Goal: Information Seeking & Learning: Learn about a topic

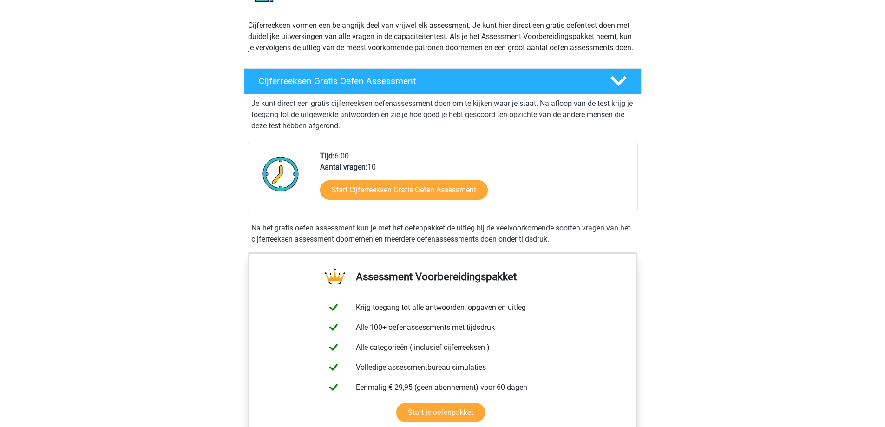
scroll to position [139, 0]
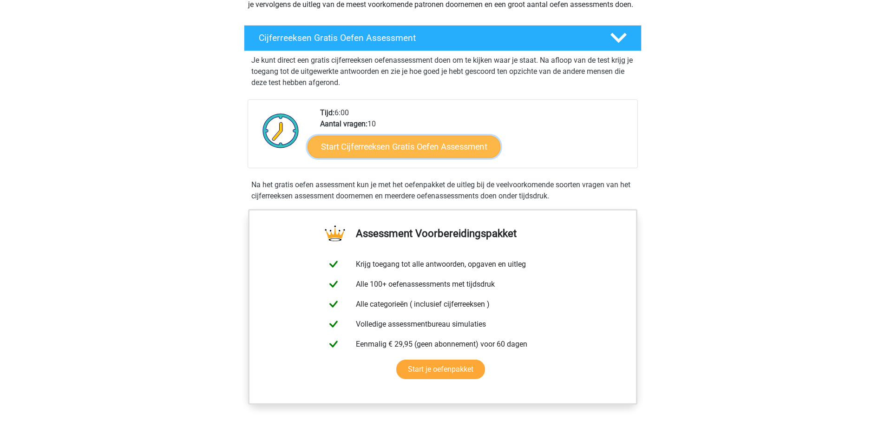
click at [382, 157] on link "Start Cijferreeksen Gratis Oefen Assessment" at bounding box center [403, 146] width 193 height 22
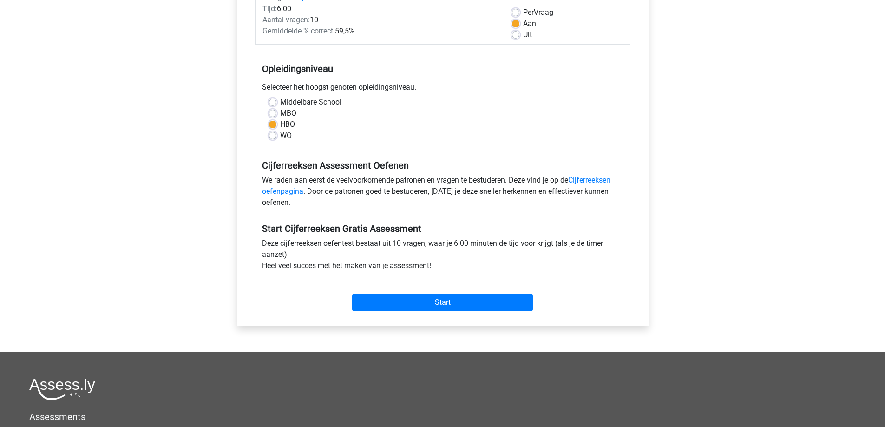
scroll to position [186, 0]
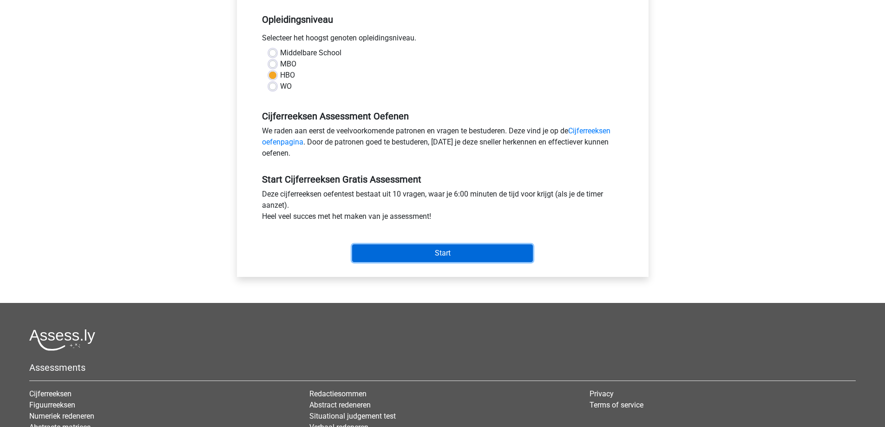
click at [400, 250] on input "Start" at bounding box center [442, 253] width 181 height 18
click at [452, 246] on input "Start" at bounding box center [442, 253] width 181 height 18
click at [443, 250] on input "Start" at bounding box center [442, 253] width 181 height 18
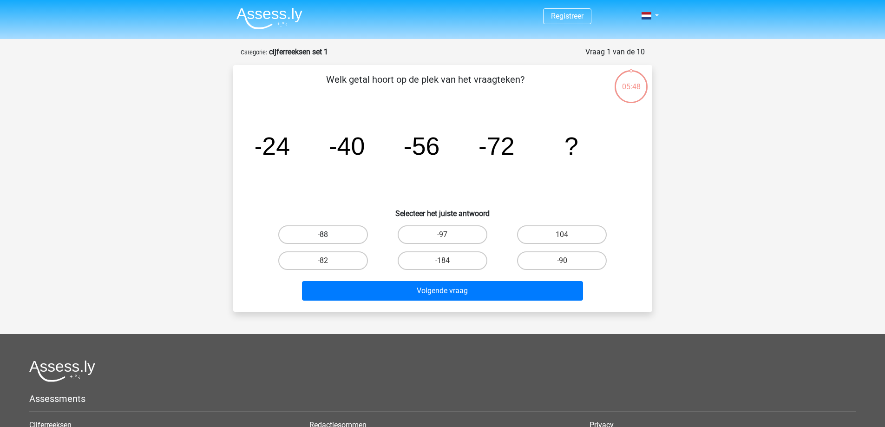
click at [336, 237] on label "-88" at bounding box center [323, 234] width 90 height 19
click at [329, 237] on input "-88" at bounding box center [326, 237] width 6 height 6
radio input "true"
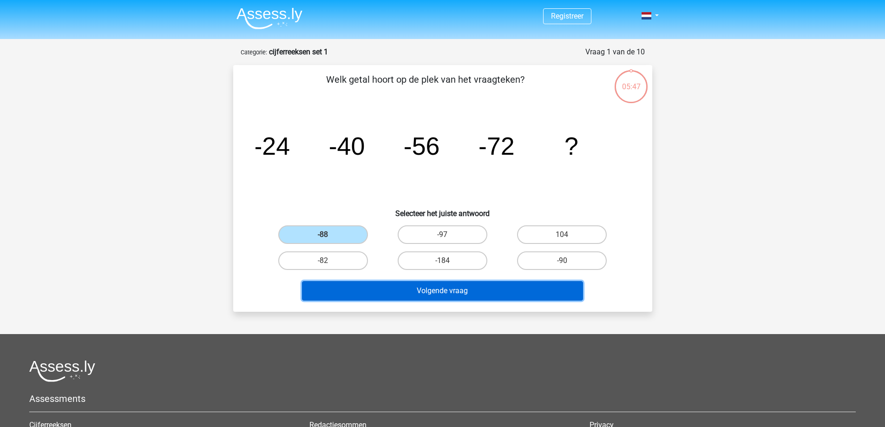
click at [437, 289] on button "Volgende vraag" at bounding box center [442, 291] width 281 height 20
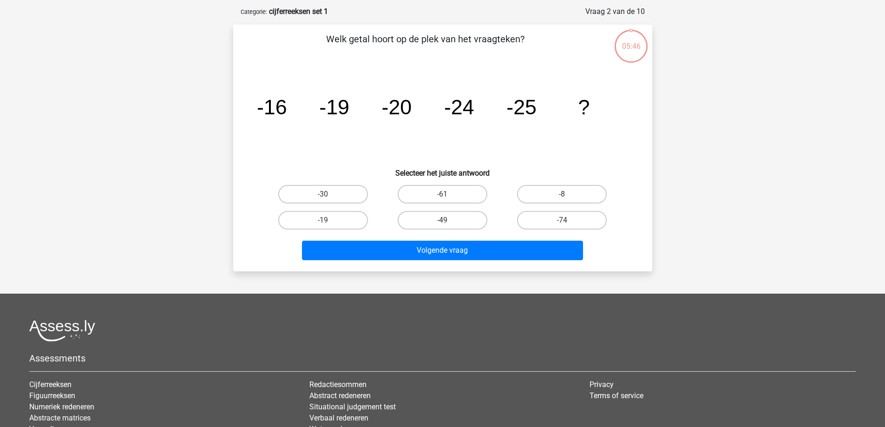
scroll to position [46, 0]
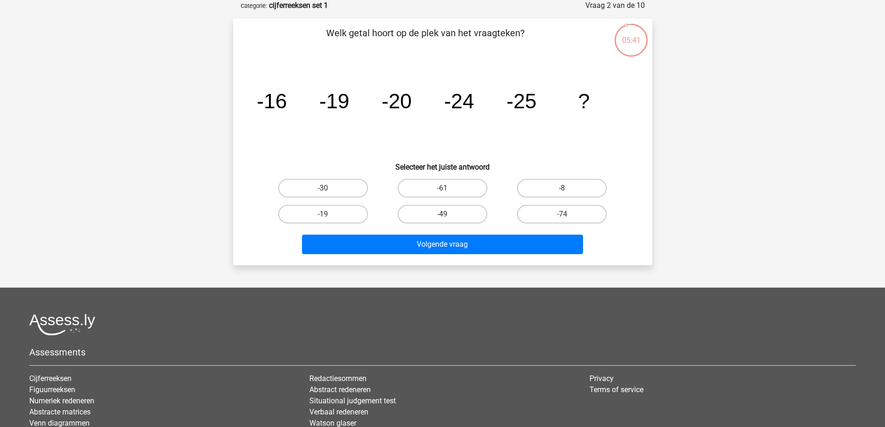
click at [608, 117] on icon "image/svg+xml -16 -19 -20 -24 -25 ?" at bounding box center [442, 108] width 374 height 94
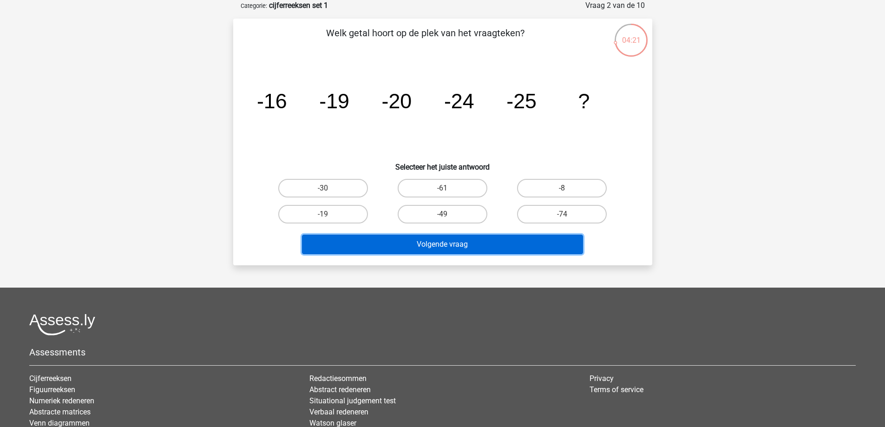
click at [487, 241] on button "Volgende vraag" at bounding box center [442, 244] width 281 height 20
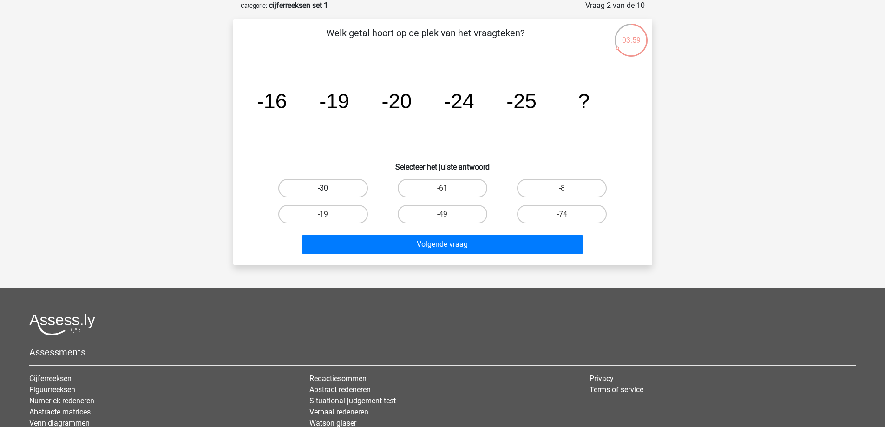
click at [348, 183] on label "-30" at bounding box center [323, 188] width 90 height 19
click at [329, 188] on input "-30" at bounding box center [326, 191] width 6 height 6
radio input "true"
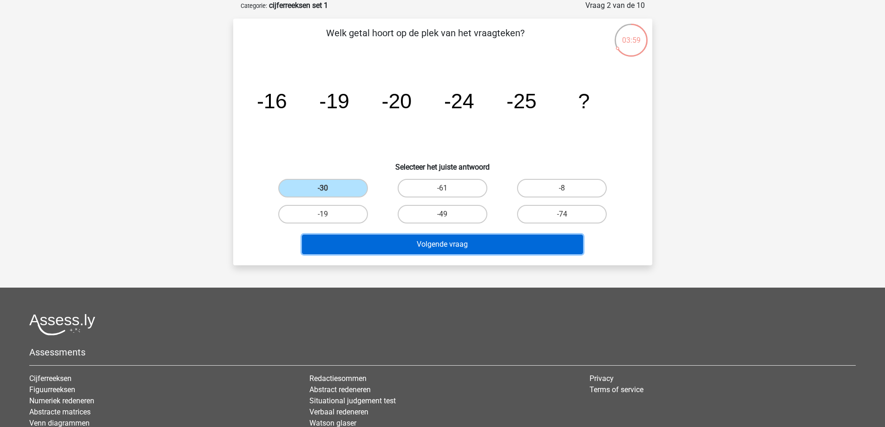
click at [432, 241] on button "Volgende vraag" at bounding box center [442, 244] width 281 height 20
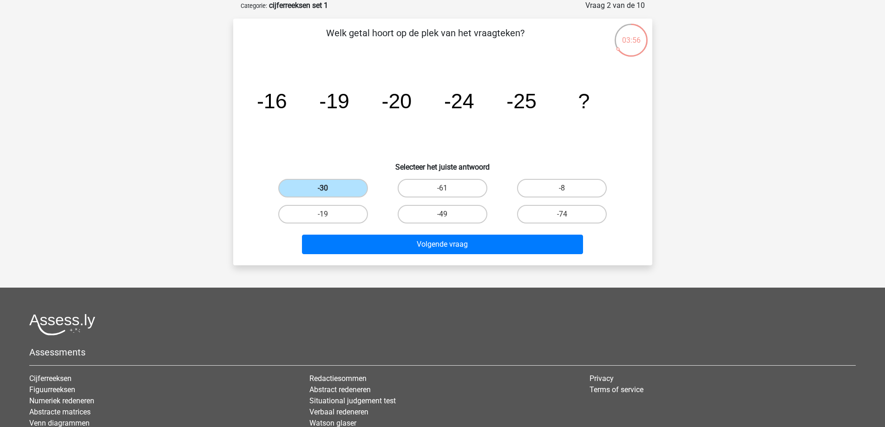
click at [323, 182] on label "-30" at bounding box center [323, 188] width 90 height 19
click at [323, 188] on input "-30" at bounding box center [326, 191] width 6 height 6
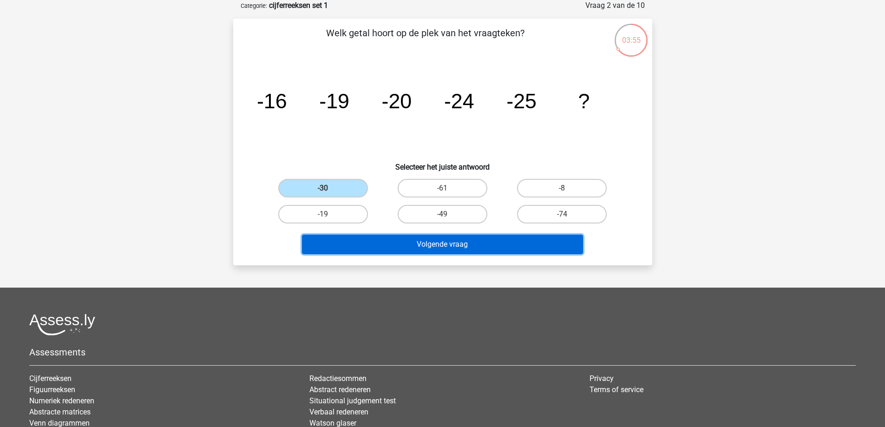
click at [414, 236] on button "Volgende vraag" at bounding box center [442, 244] width 281 height 20
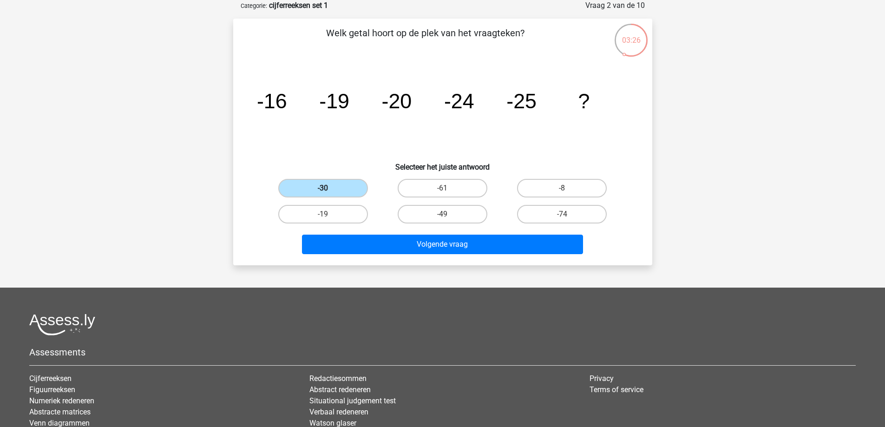
click at [321, 189] on label "-30" at bounding box center [323, 188] width 90 height 19
click at [323, 189] on input "-30" at bounding box center [326, 191] width 6 height 6
click at [321, 188] on label "-30" at bounding box center [323, 188] width 90 height 19
click at [323, 188] on input "-30" at bounding box center [326, 191] width 6 height 6
click at [321, 188] on label "-30" at bounding box center [323, 188] width 90 height 19
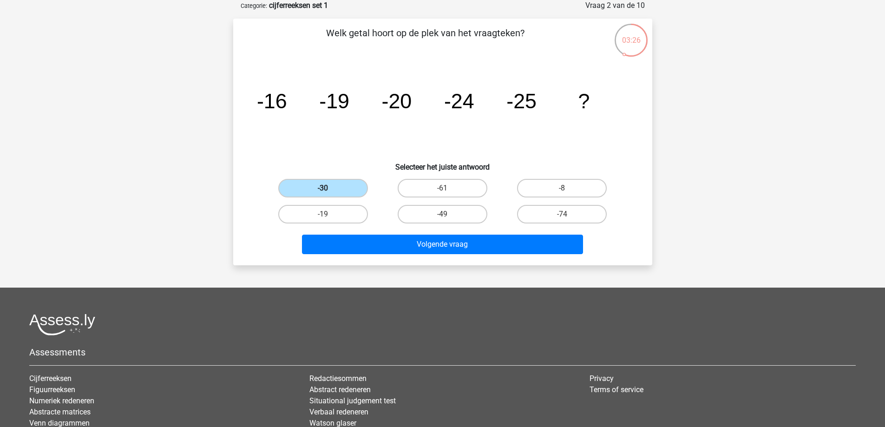
click at [323, 188] on input "-30" at bounding box center [326, 191] width 6 height 6
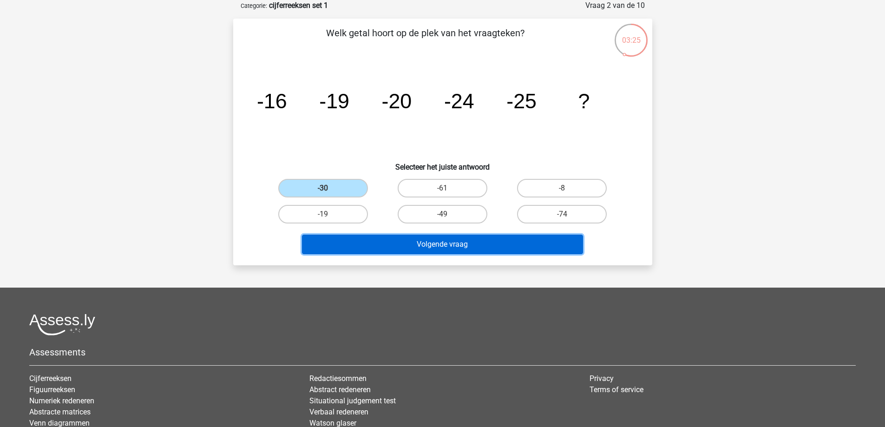
click at [368, 240] on button "Volgende vraag" at bounding box center [442, 244] width 281 height 20
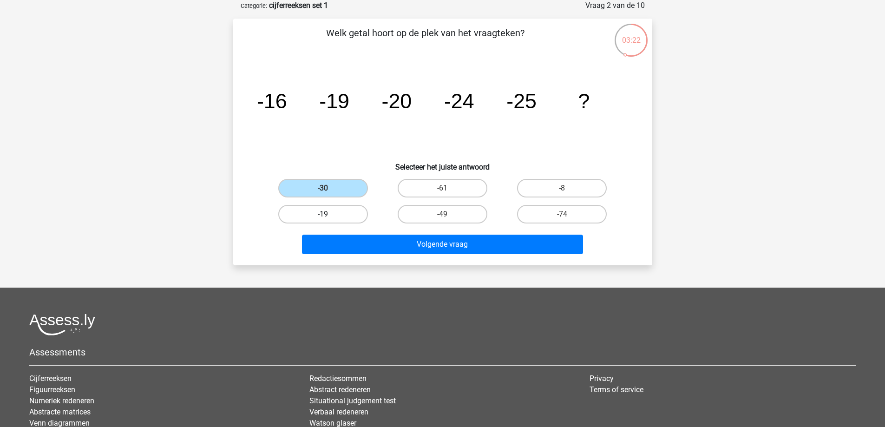
click at [300, 206] on label "-19" at bounding box center [323, 214] width 90 height 19
click at [323, 214] on input "-19" at bounding box center [326, 217] width 6 height 6
radio input "true"
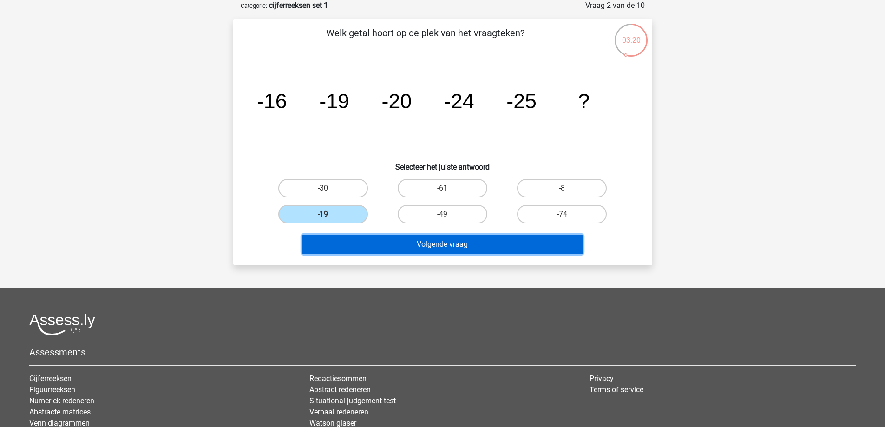
click at [448, 247] on button "Volgende vraag" at bounding box center [442, 244] width 281 height 20
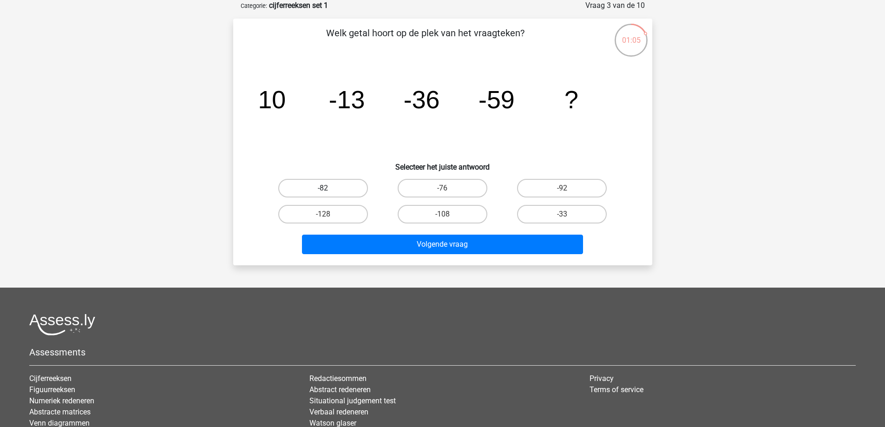
click at [312, 185] on label "-82" at bounding box center [323, 188] width 90 height 19
click at [323, 188] on input "-82" at bounding box center [326, 191] width 6 height 6
radio input "true"
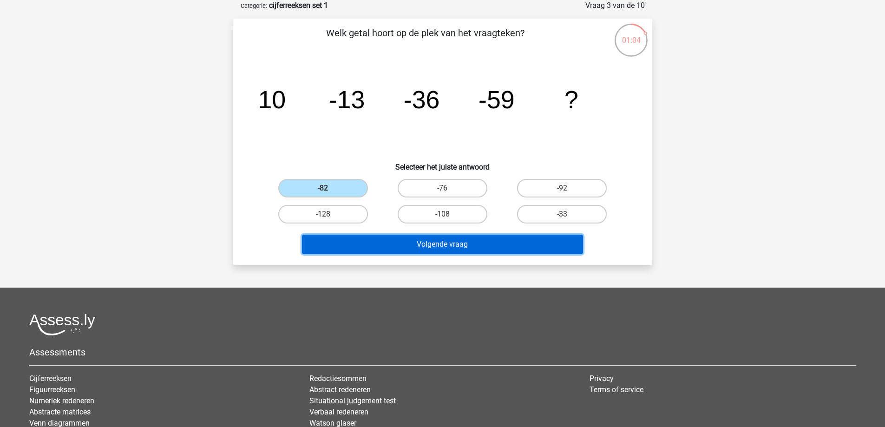
click at [425, 244] on button "Volgende vraag" at bounding box center [442, 244] width 281 height 20
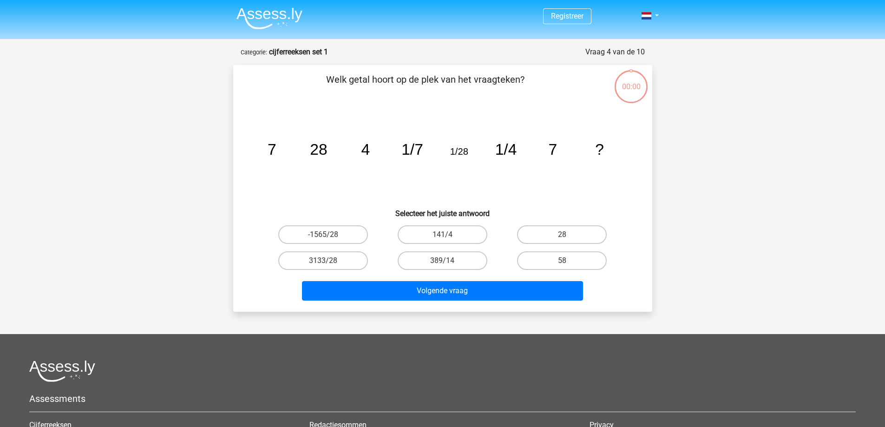
scroll to position [46, 0]
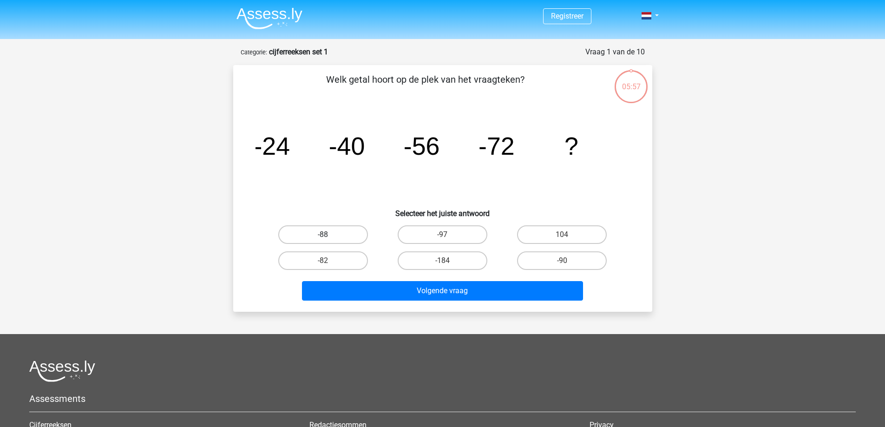
click at [345, 234] on label "-88" at bounding box center [323, 234] width 90 height 19
click at [329, 234] on input "-88" at bounding box center [326, 237] width 6 height 6
radio input "true"
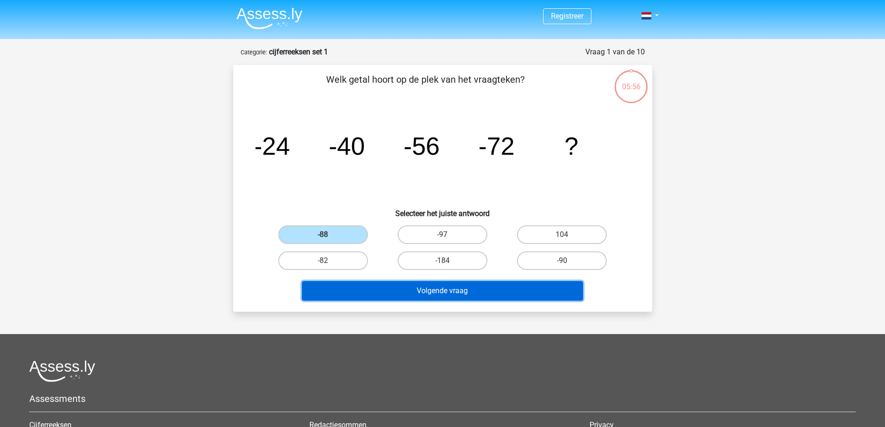
click at [406, 288] on button "Volgende vraag" at bounding box center [442, 291] width 281 height 20
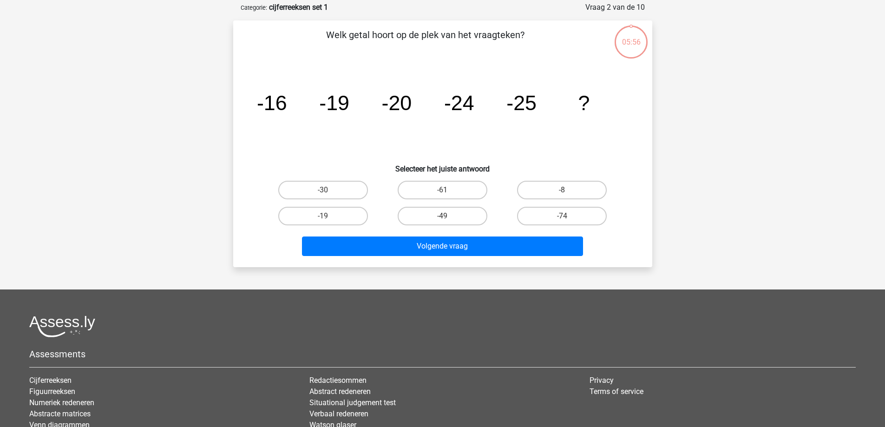
scroll to position [46, 0]
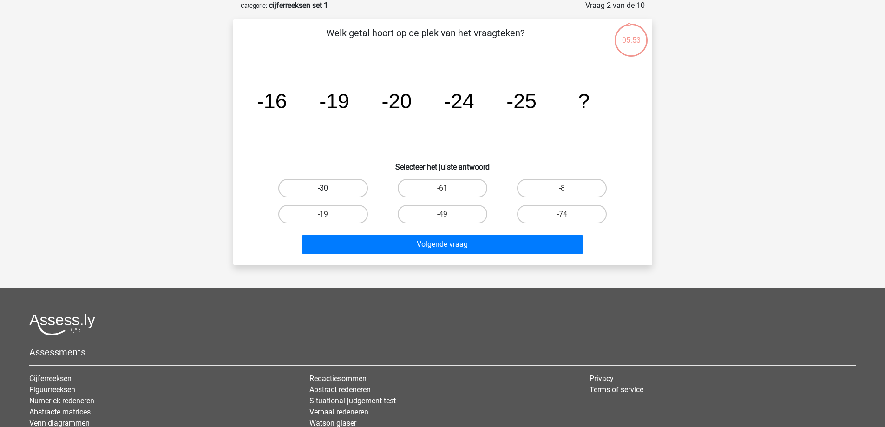
click at [311, 190] on label "-30" at bounding box center [323, 188] width 90 height 19
click at [323, 190] on input "-30" at bounding box center [326, 191] width 6 height 6
radio input "true"
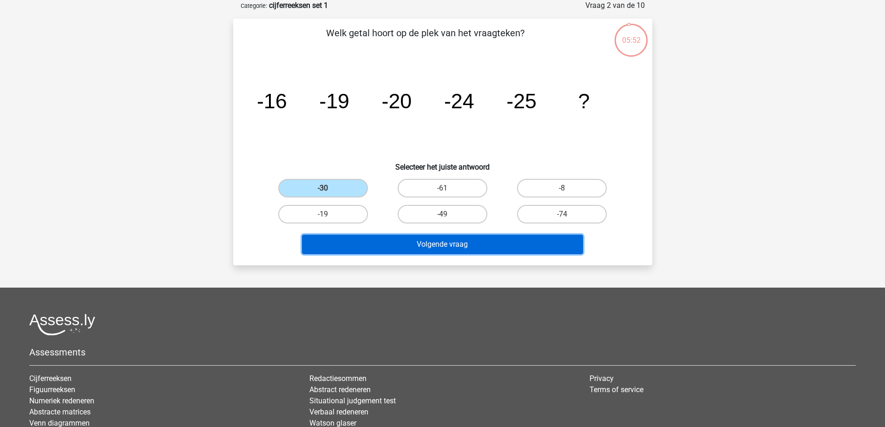
click at [410, 243] on button "Volgende vraag" at bounding box center [442, 244] width 281 height 20
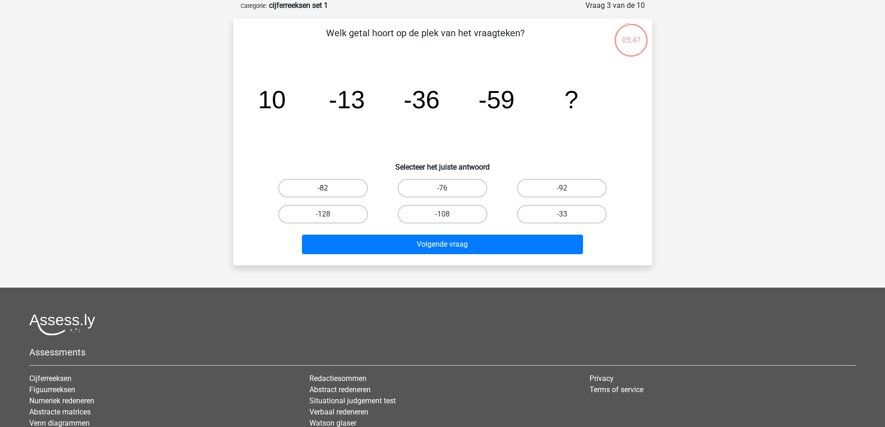
click at [354, 186] on label "-82" at bounding box center [323, 188] width 90 height 19
click at [329, 188] on input "-82" at bounding box center [326, 191] width 6 height 6
radio input "true"
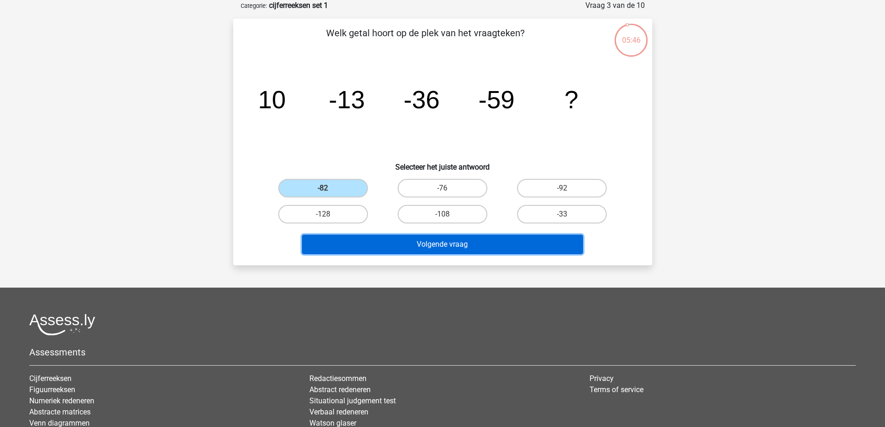
click at [462, 247] on button "Volgende vraag" at bounding box center [442, 244] width 281 height 20
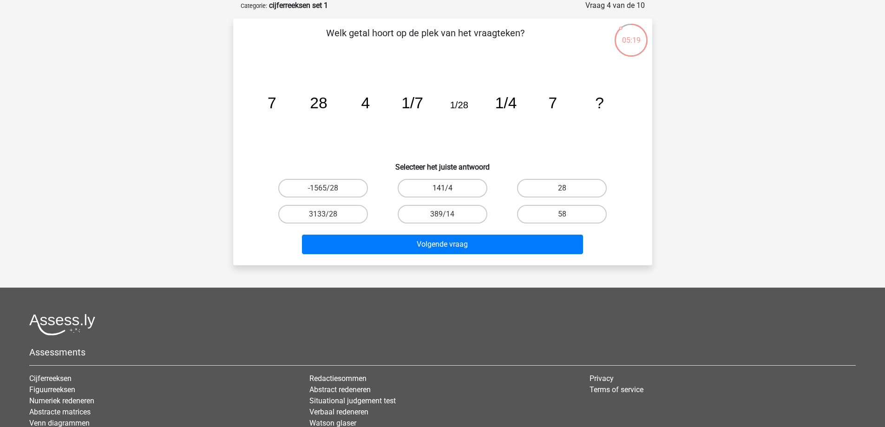
click at [436, 187] on label "141/4" at bounding box center [442, 188] width 90 height 19
click at [442, 188] on input "141/4" at bounding box center [445, 191] width 6 height 6
radio input "true"
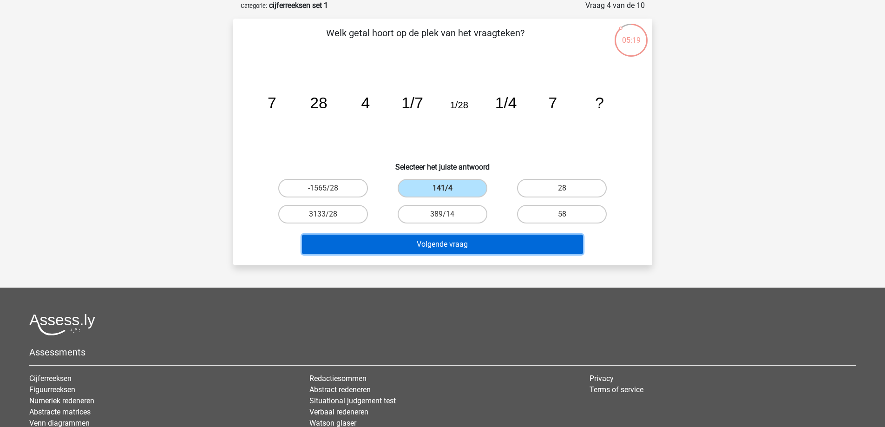
click at [437, 247] on button "Volgende vraag" at bounding box center [442, 244] width 281 height 20
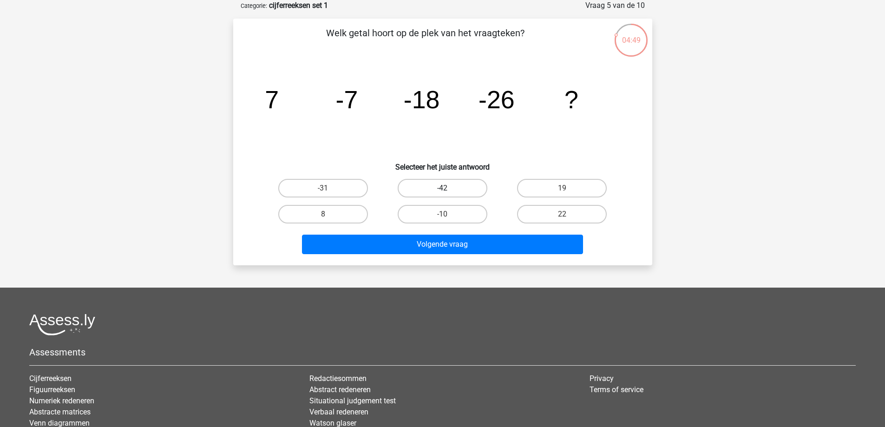
click at [454, 190] on label "-42" at bounding box center [442, 188] width 90 height 19
click at [448, 190] on input "-42" at bounding box center [445, 191] width 6 height 6
radio input "true"
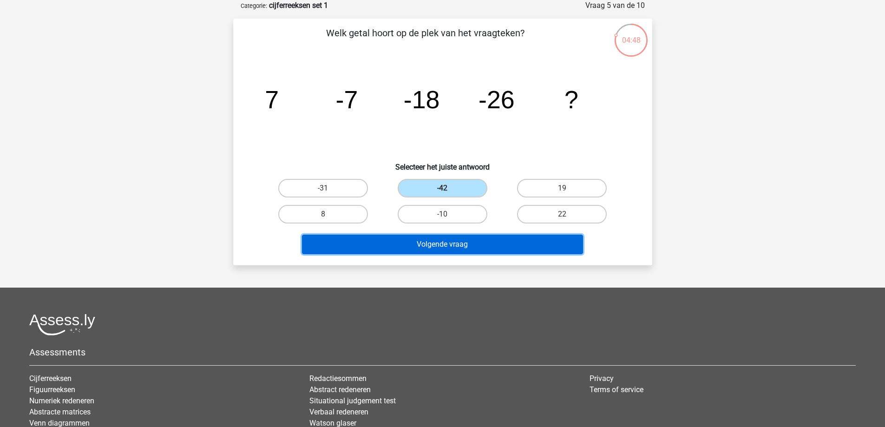
click at [447, 244] on button "Volgende vraag" at bounding box center [442, 244] width 281 height 20
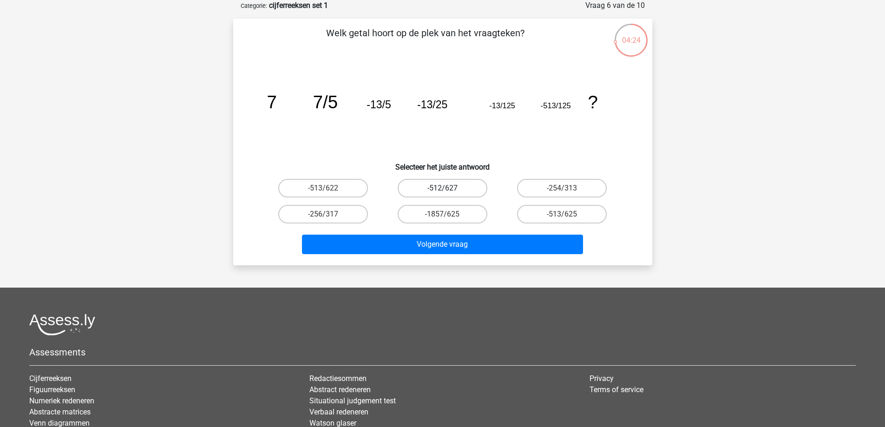
click at [457, 193] on label "-512/627" at bounding box center [442, 188] width 90 height 19
click at [448, 193] on input "-512/627" at bounding box center [445, 191] width 6 height 6
radio input "true"
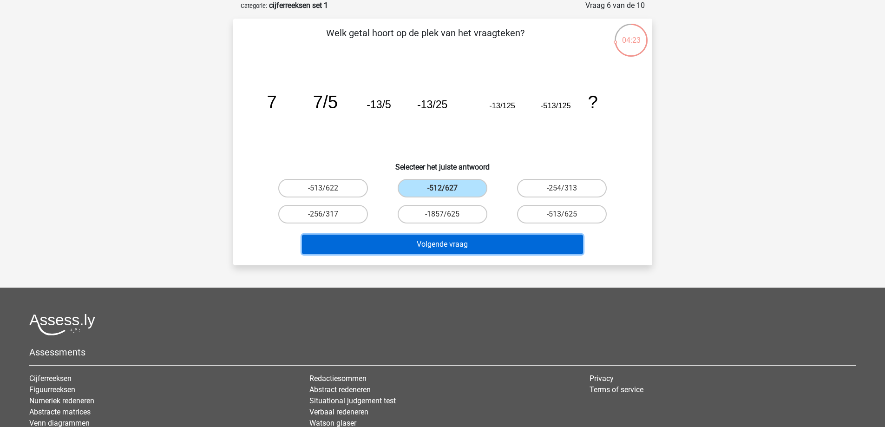
click at [456, 246] on button "Volgende vraag" at bounding box center [442, 244] width 281 height 20
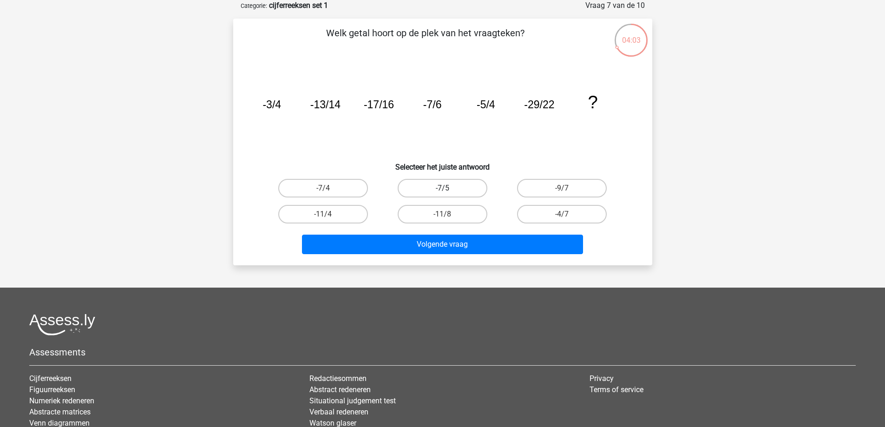
click at [459, 186] on label "-7/5" at bounding box center [442, 188] width 90 height 19
click at [448, 188] on input "-7/5" at bounding box center [445, 191] width 6 height 6
radio input "true"
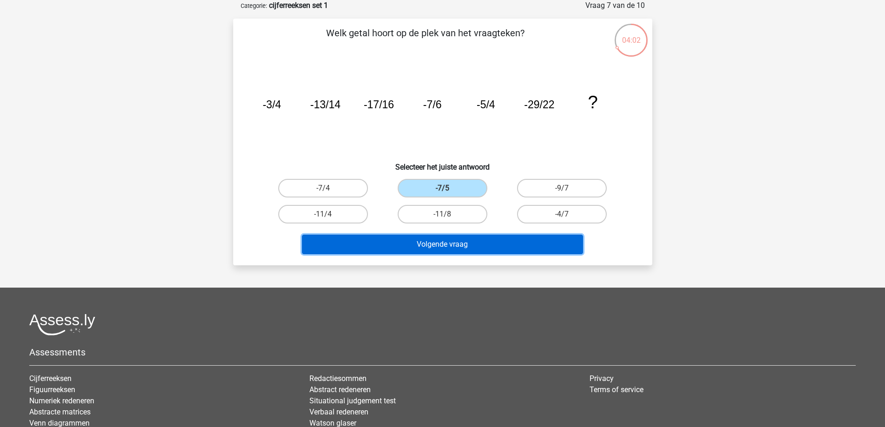
click at [462, 245] on button "Volgende vraag" at bounding box center [442, 244] width 281 height 20
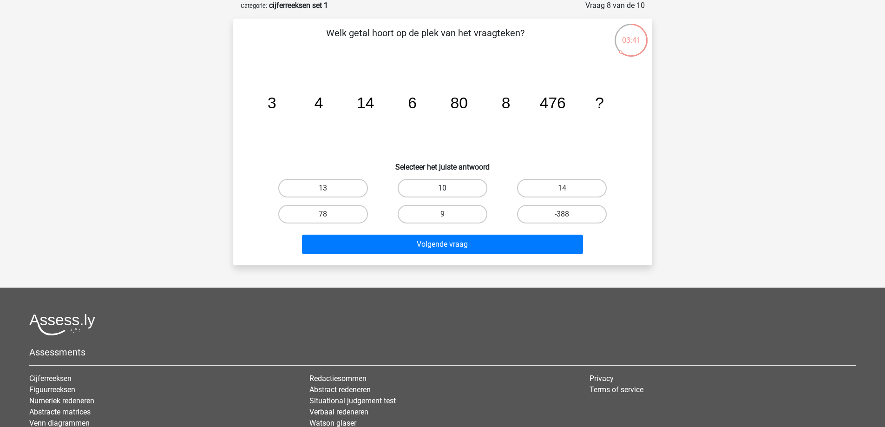
click at [440, 182] on label "10" at bounding box center [442, 188] width 90 height 19
click at [442, 188] on input "10" at bounding box center [445, 191] width 6 height 6
radio input "true"
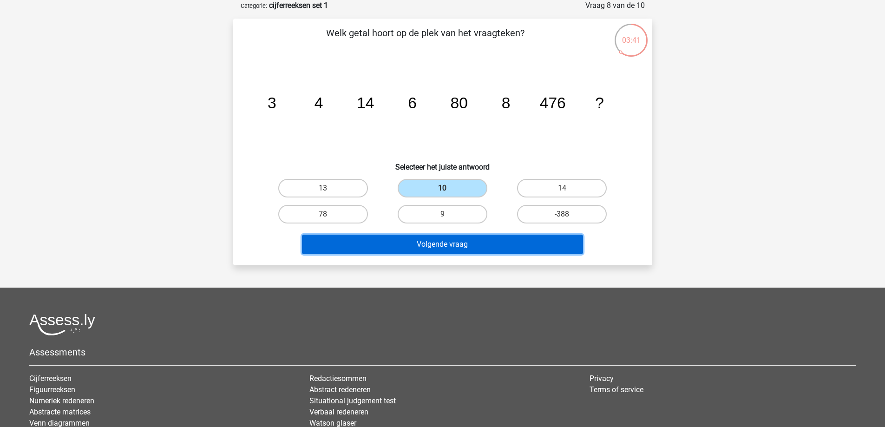
click at [463, 244] on button "Volgende vraag" at bounding box center [442, 244] width 281 height 20
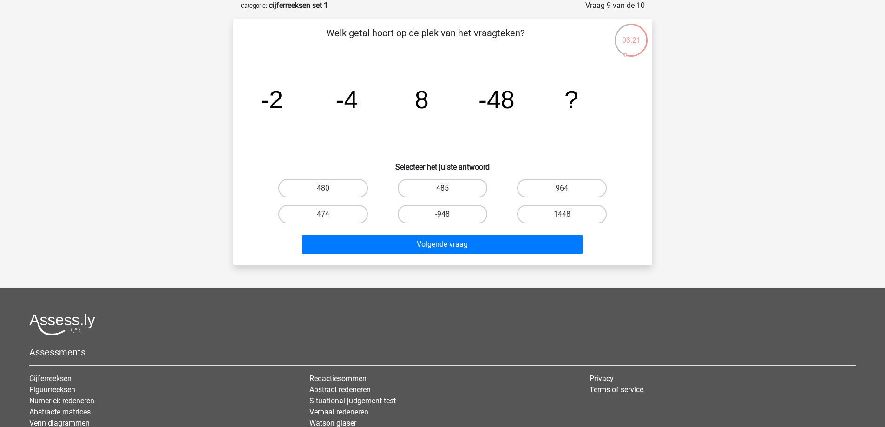
click at [457, 189] on label "485" at bounding box center [442, 188] width 90 height 19
click at [448, 189] on input "485" at bounding box center [445, 191] width 6 height 6
radio input "true"
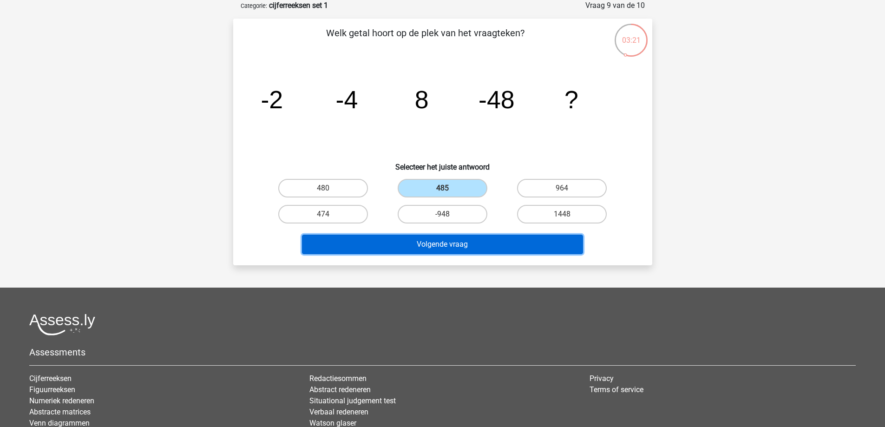
click at [449, 245] on button "Volgende vraag" at bounding box center [442, 244] width 281 height 20
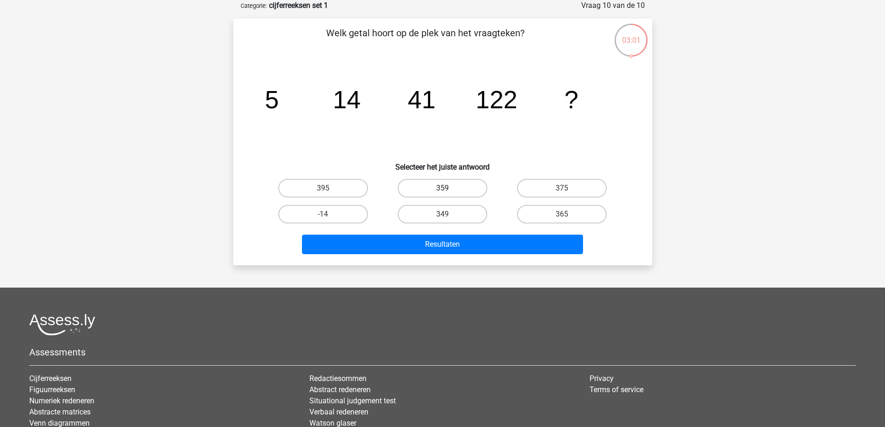
click at [448, 186] on label "359" at bounding box center [442, 188] width 90 height 19
click at [448, 188] on input "359" at bounding box center [445, 191] width 6 height 6
radio input "true"
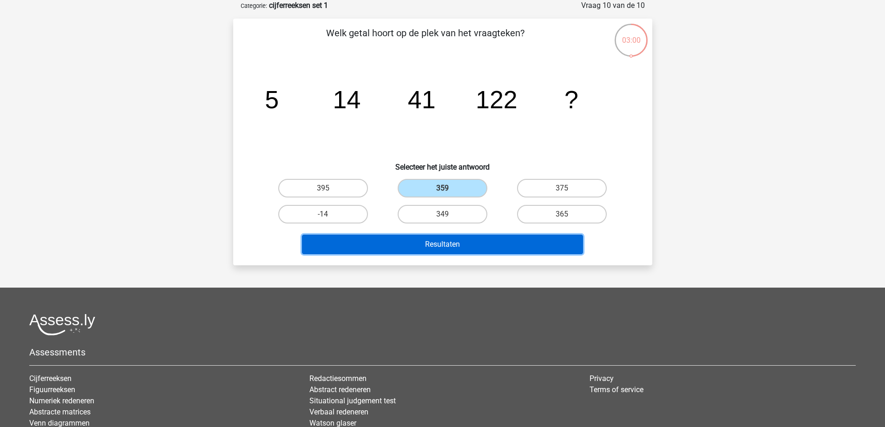
click at [450, 241] on button "Resultaten" at bounding box center [442, 244] width 281 height 20
click at [427, 246] on button "Resultaten" at bounding box center [442, 244] width 281 height 20
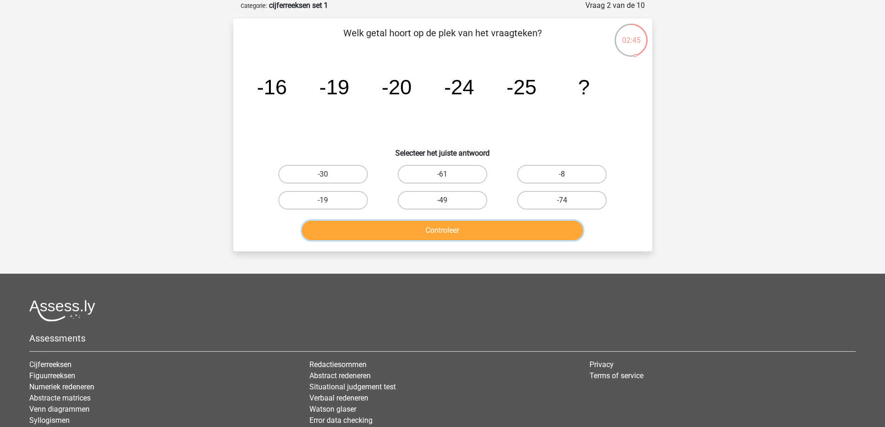
click at [466, 235] on button "Controleer" at bounding box center [442, 231] width 281 height 20
click at [339, 168] on label "-30" at bounding box center [323, 174] width 90 height 19
click at [329, 174] on input "-30" at bounding box center [326, 177] width 6 height 6
radio input "true"
click at [456, 231] on button "Controleer" at bounding box center [442, 231] width 281 height 20
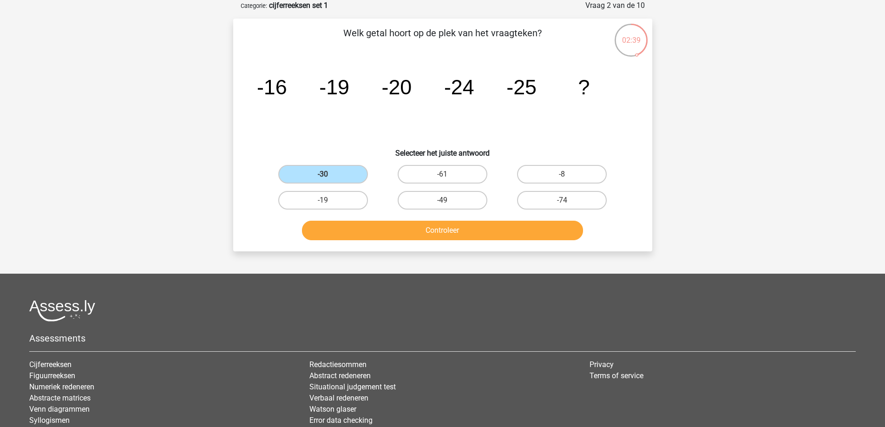
click at [462, 163] on div "-61" at bounding box center [442, 174] width 119 height 26
click at [447, 173] on label "-61" at bounding box center [442, 174] width 90 height 19
click at [447, 174] on input "-61" at bounding box center [445, 177] width 6 height 6
radio input "true"
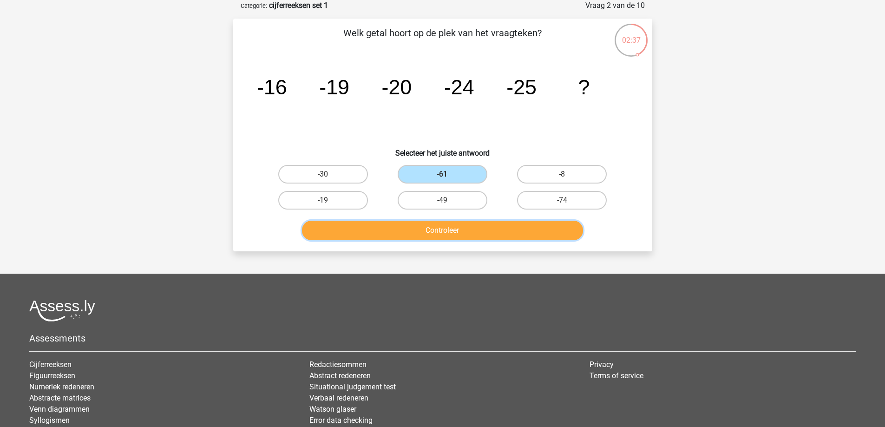
click at [434, 234] on button "Controleer" at bounding box center [442, 231] width 281 height 20
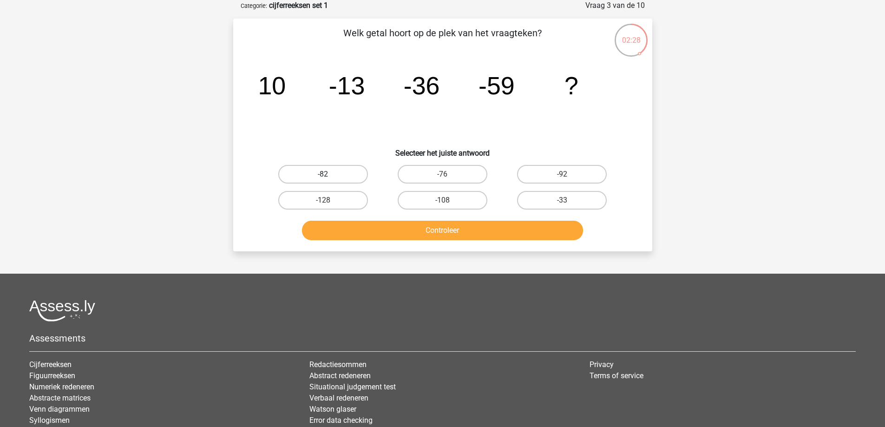
click at [319, 169] on label "-82" at bounding box center [323, 174] width 90 height 19
click at [323, 174] on input "-82" at bounding box center [326, 177] width 6 height 6
radio input "true"
click at [421, 228] on button "Controleer" at bounding box center [442, 231] width 281 height 20
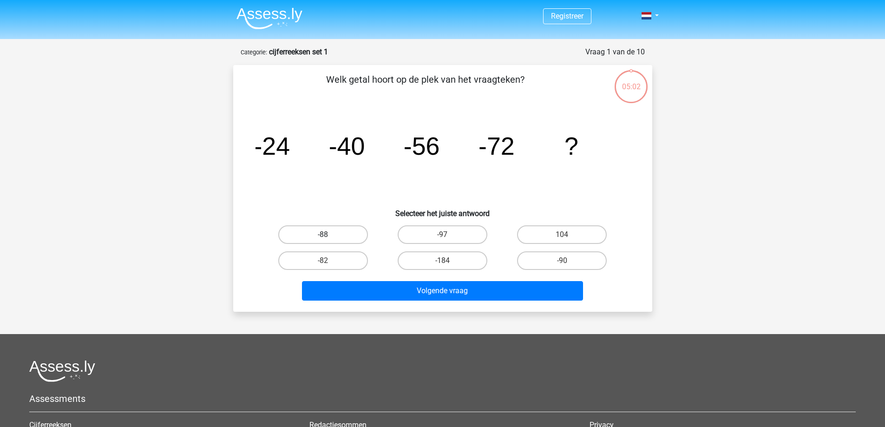
click at [318, 239] on label "-88" at bounding box center [323, 234] width 90 height 19
click at [323, 239] on input "-88" at bounding box center [326, 237] width 6 height 6
radio input "true"
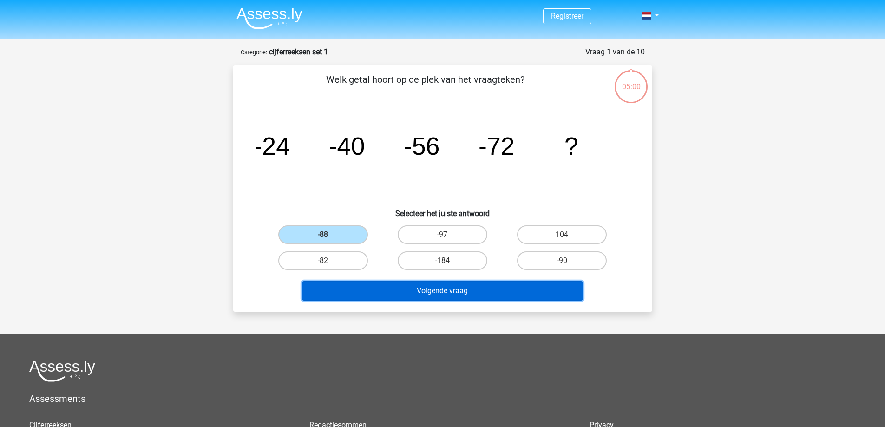
click at [416, 288] on button "Volgende vraag" at bounding box center [442, 291] width 281 height 20
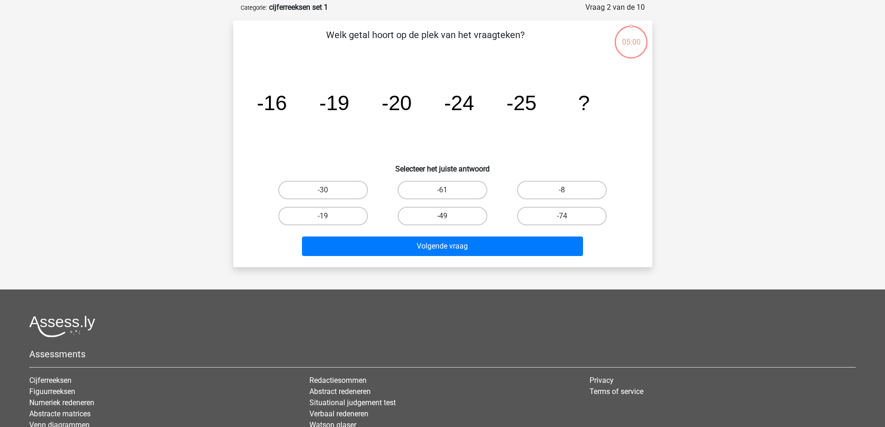
scroll to position [46, 0]
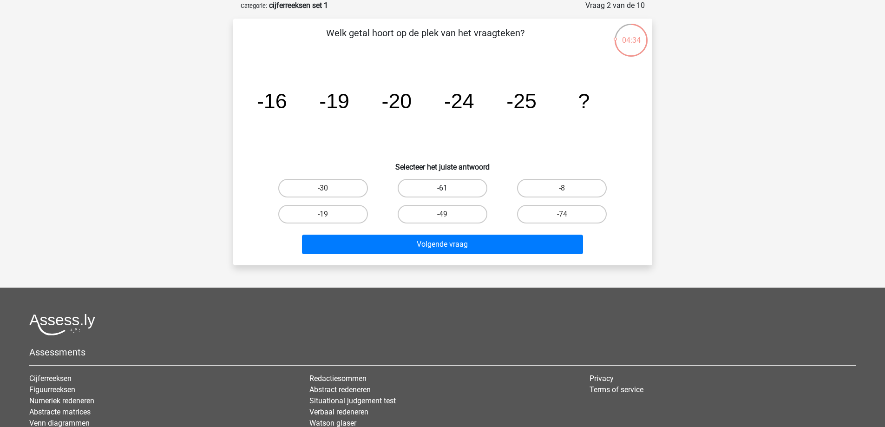
click at [452, 185] on label "-61" at bounding box center [442, 188] width 90 height 19
click at [448, 188] on input "-61" at bounding box center [445, 191] width 6 height 6
radio input "true"
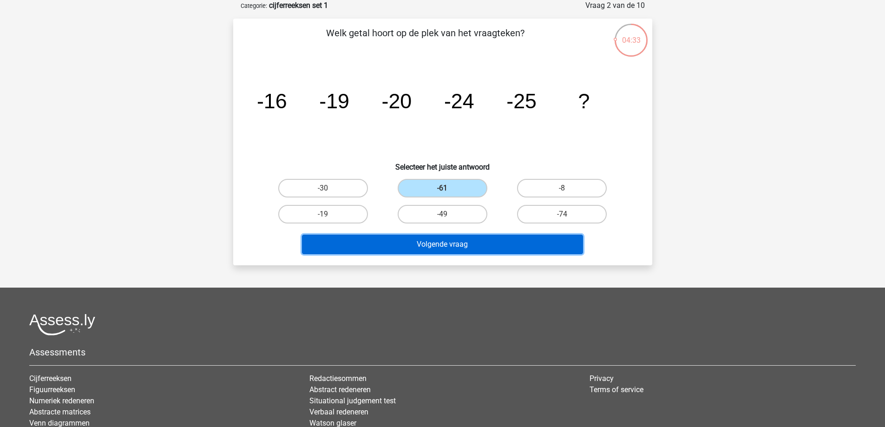
click at [445, 243] on button "Volgende vraag" at bounding box center [442, 244] width 281 height 20
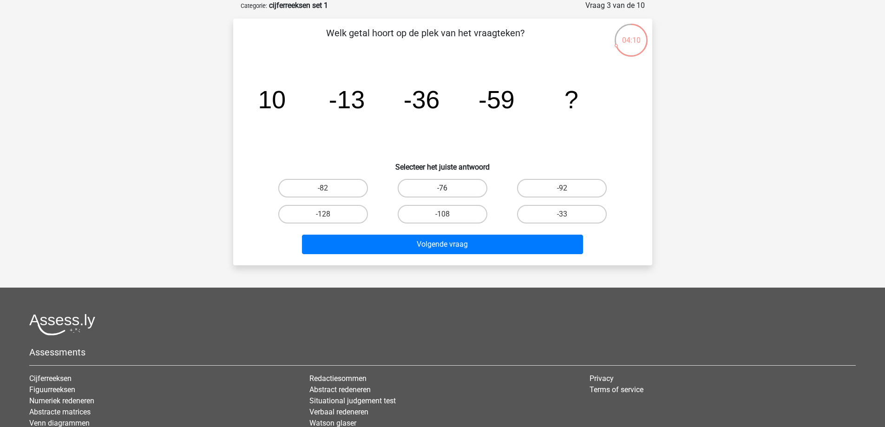
click at [440, 187] on label "-76" at bounding box center [442, 188] width 90 height 19
click at [442, 188] on input "-76" at bounding box center [445, 191] width 6 height 6
radio input "true"
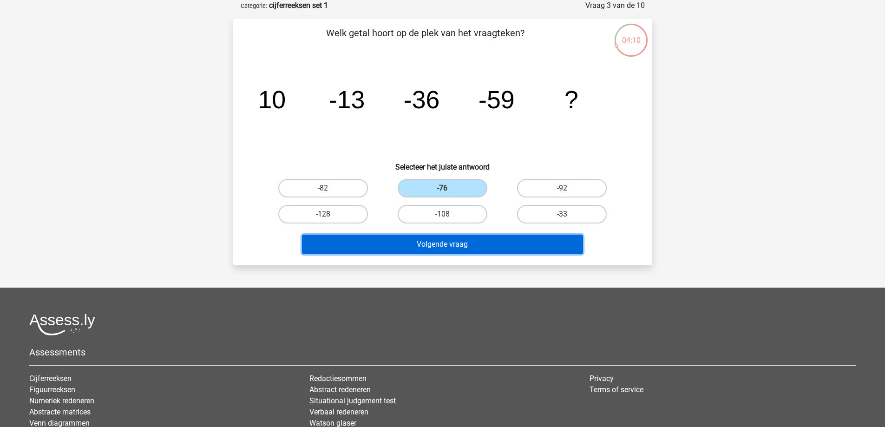
click at [447, 244] on button "Volgende vraag" at bounding box center [442, 244] width 281 height 20
